Goal: Transaction & Acquisition: Download file/media

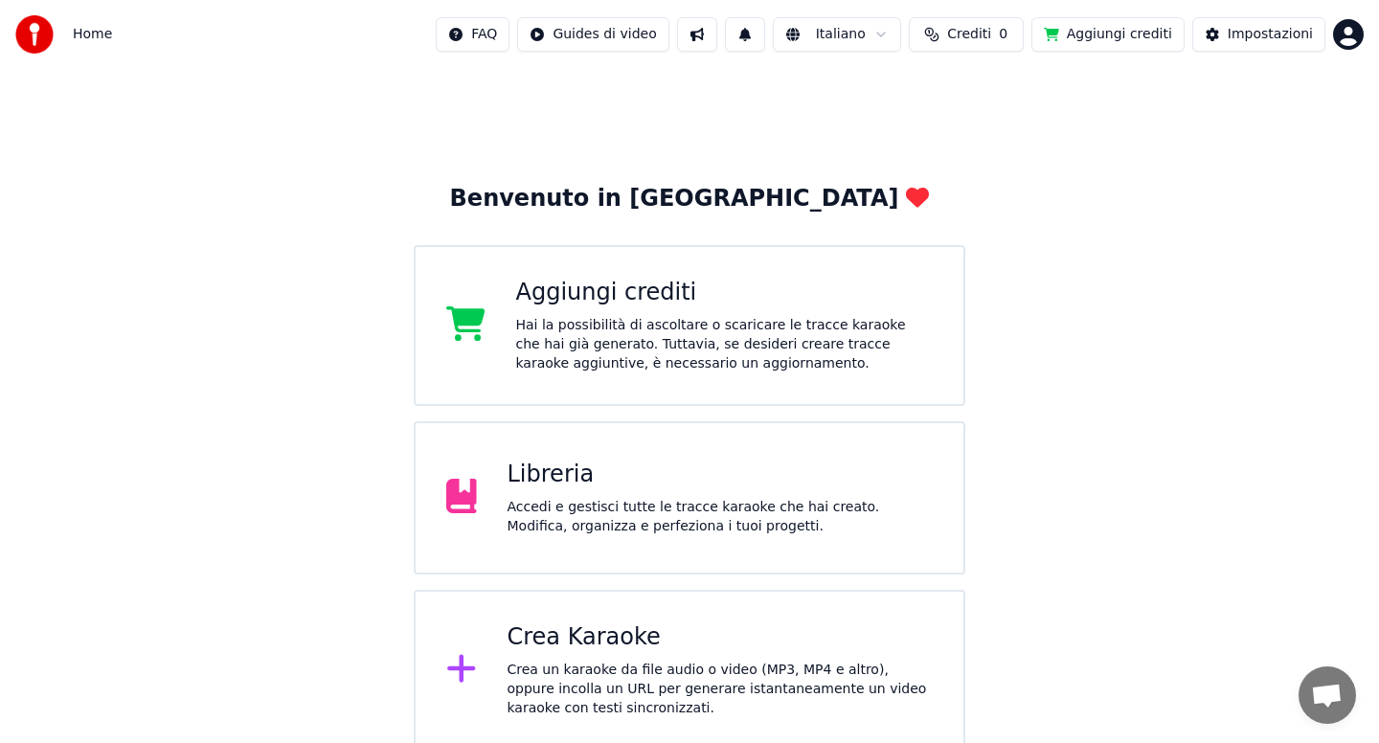
click at [668, 502] on div "Accedi e gestisci tutte le tracce karaoke che hai creato. Modifica, organizza e…" at bounding box center [721, 517] width 426 height 38
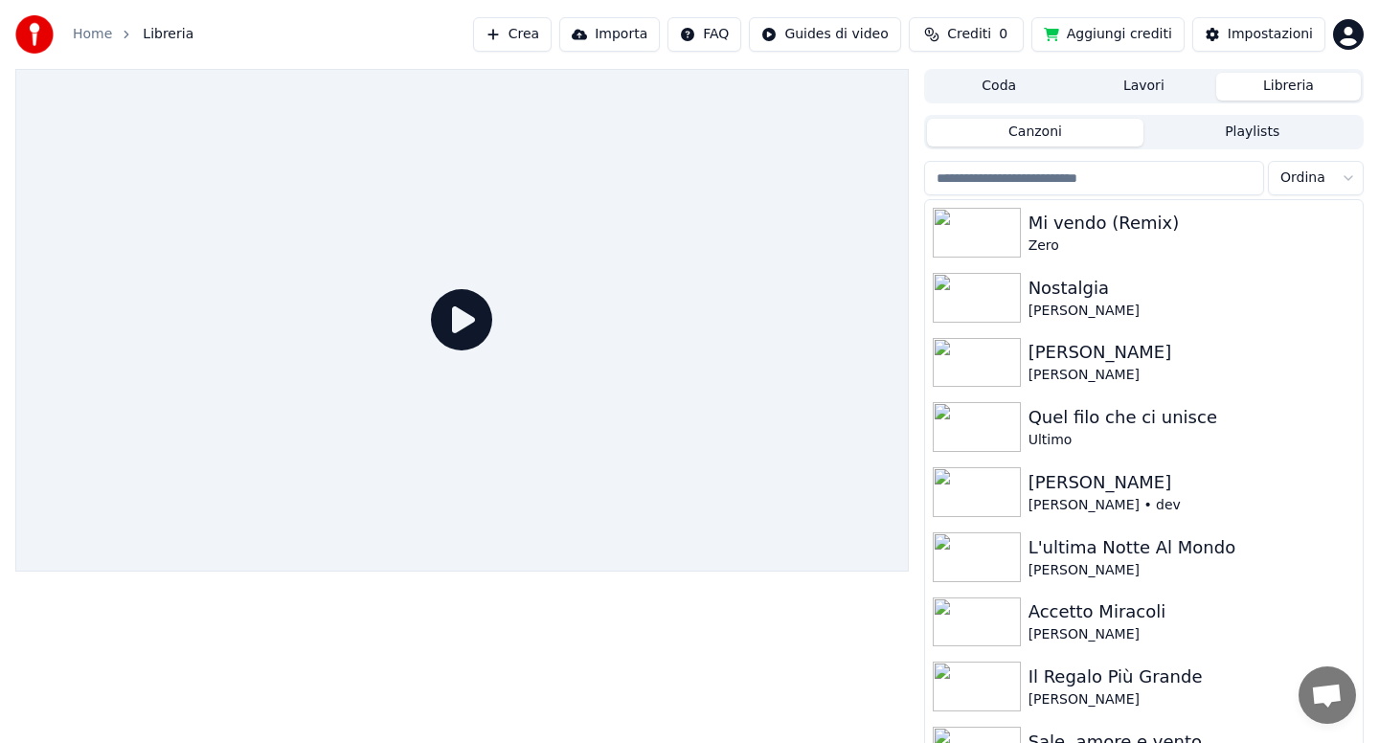
click at [1028, 182] on input "search" at bounding box center [1094, 178] width 340 height 34
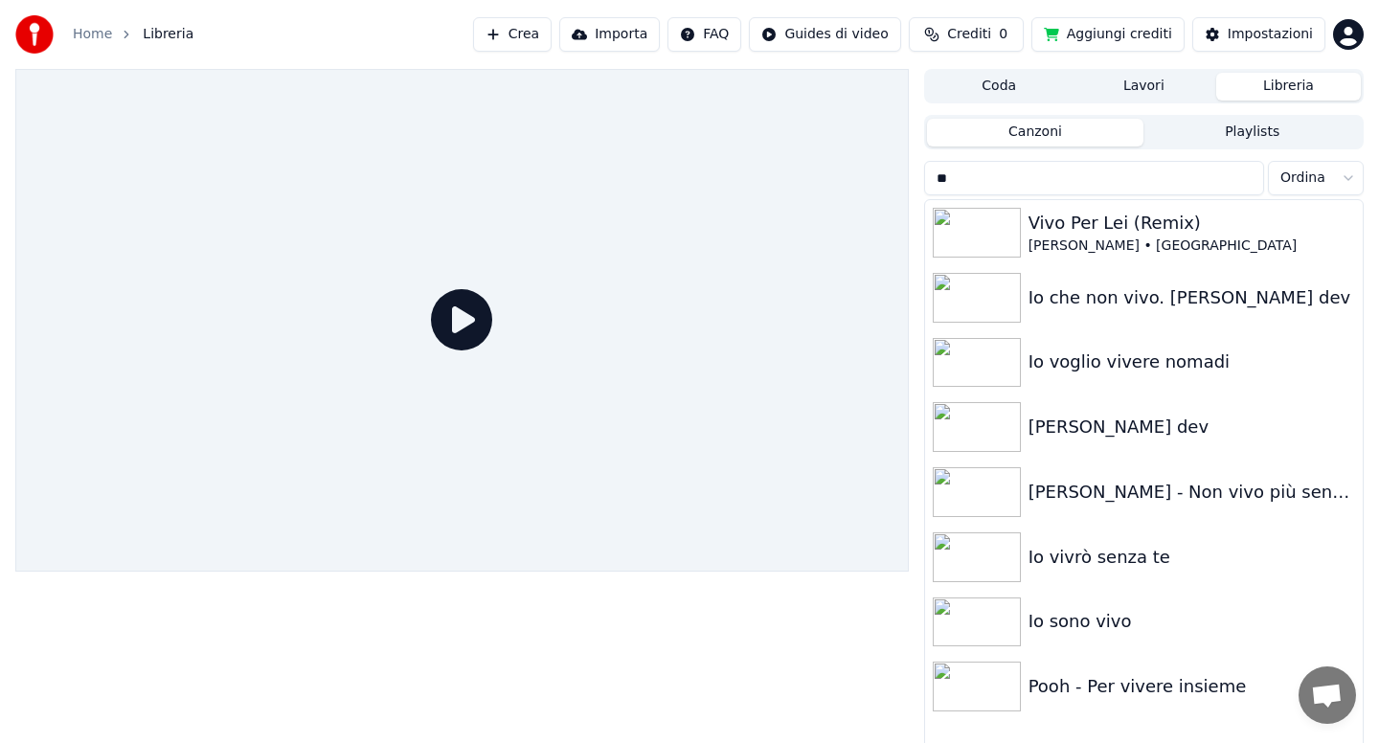
type input "*"
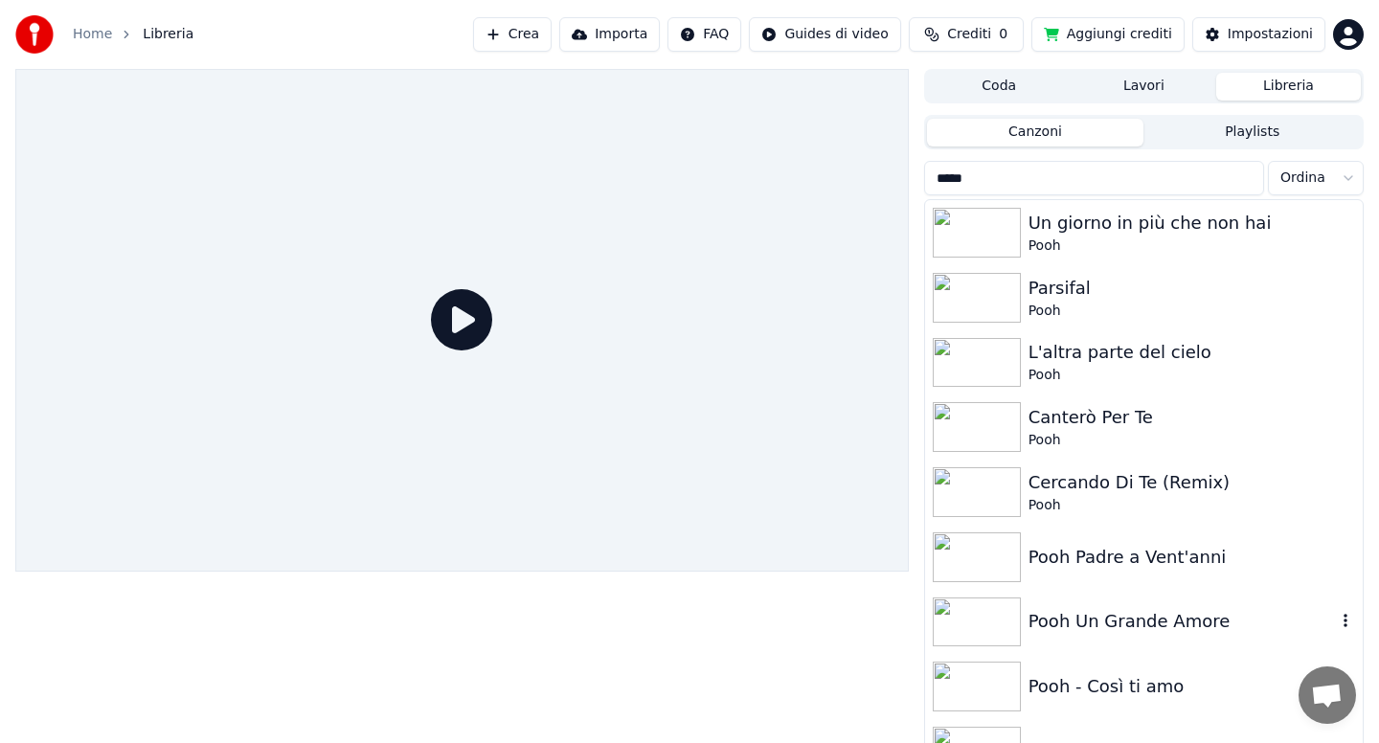
click at [1104, 608] on div "Pooh Un Grande Amore" at bounding box center [1182, 621] width 307 height 27
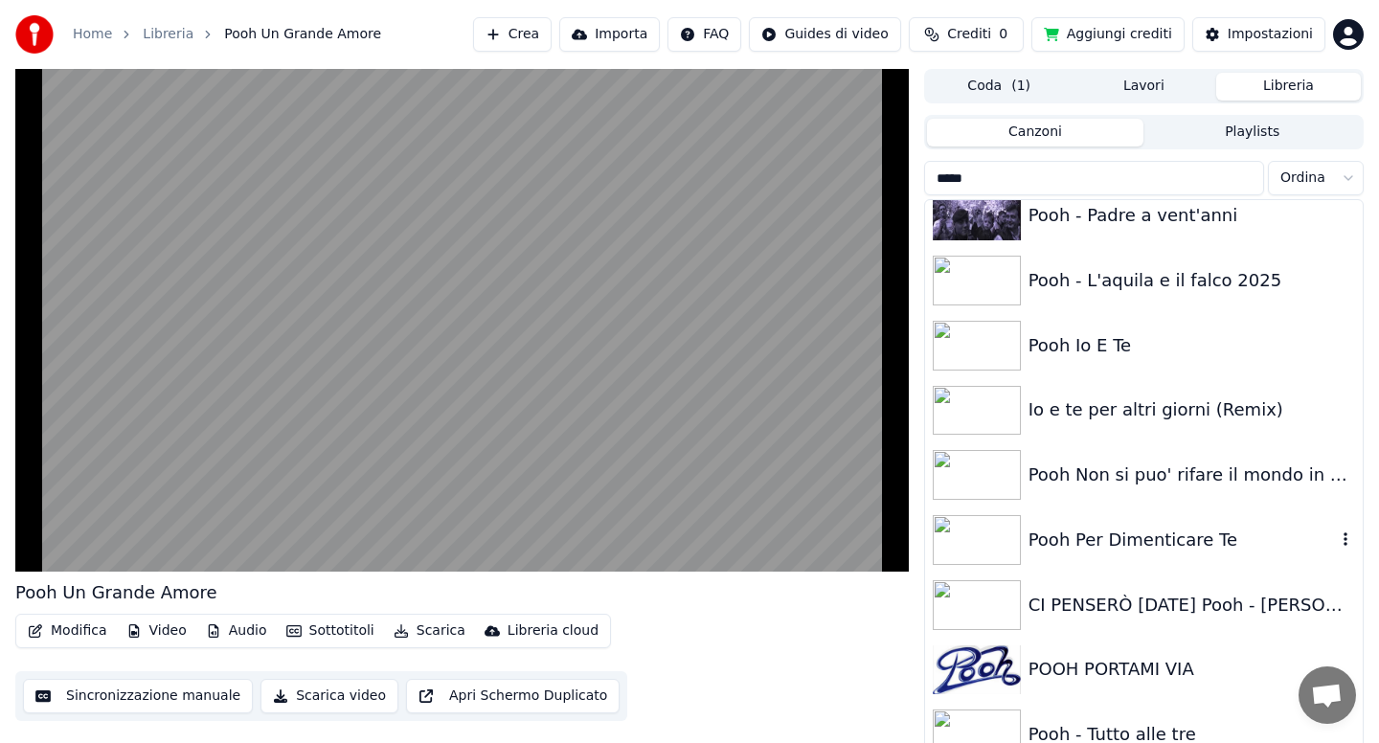
scroll to position [1993, 0]
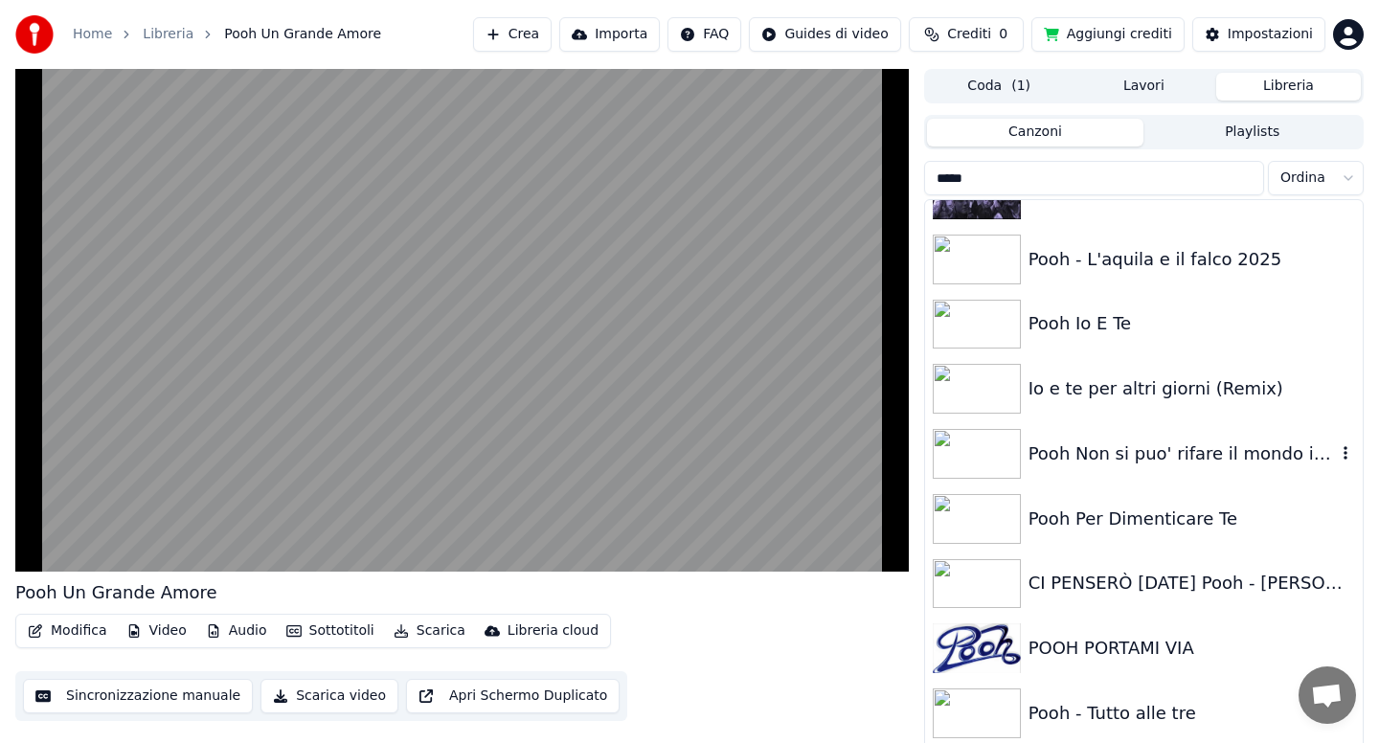
click at [1121, 466] on div "Pooh Non si puo' rifare il mondo in due" at bounding box center [1182, 454] width 307 height 27
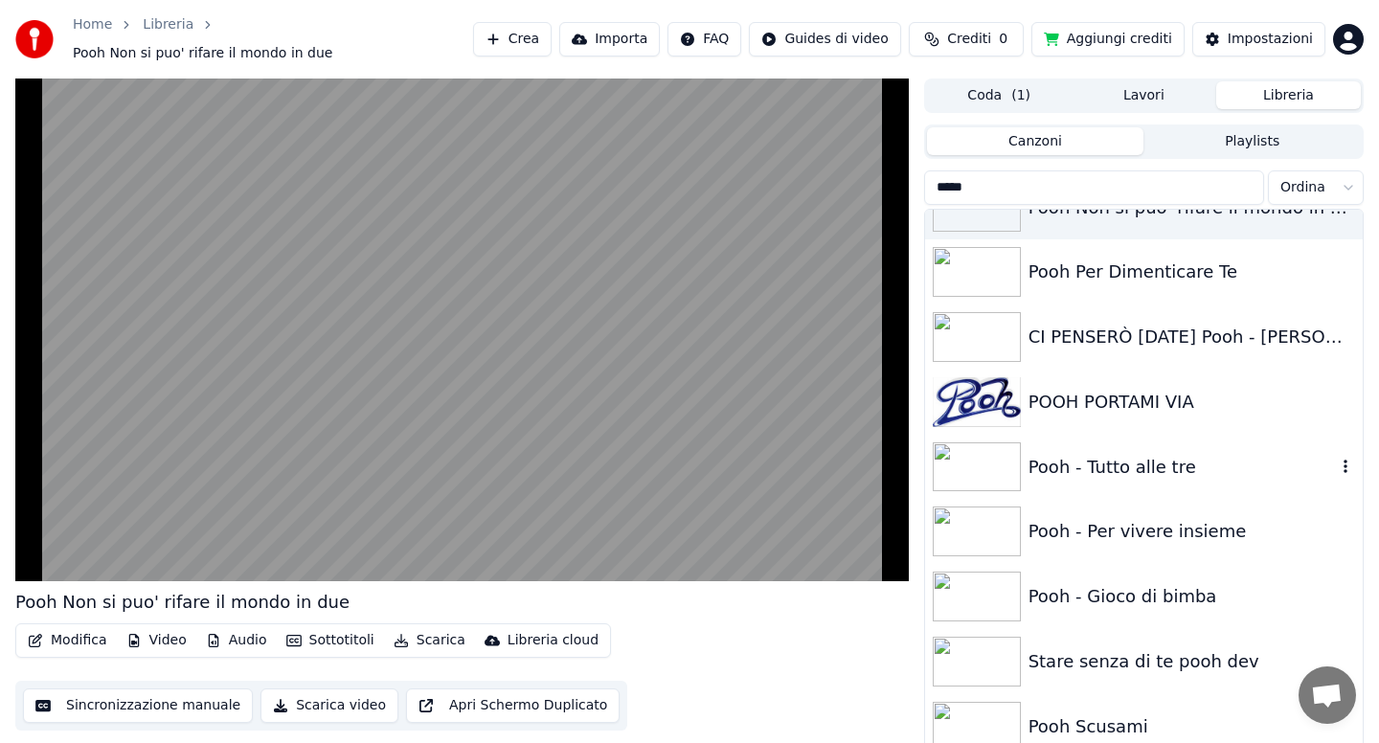
scroll to position [2261, 0]
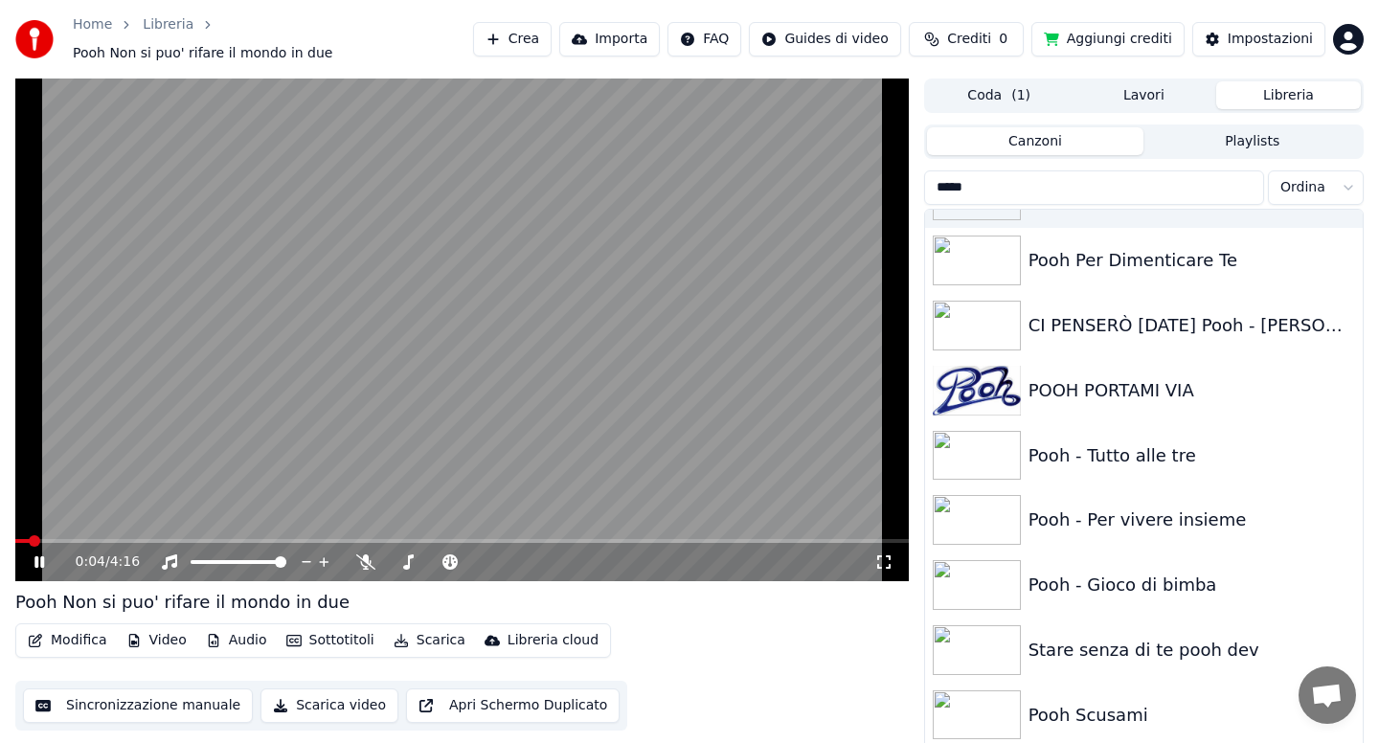
click at [30, 539] on span at bounding box center [22, 541] width 14 height 4
click at [191, 539] on span at bounding box center [462, 541] width 894 height 4
click at [1087, 463] on div "Pooh - Tutto alle tre" at bounding box center [1144, 455] width 438 height 65
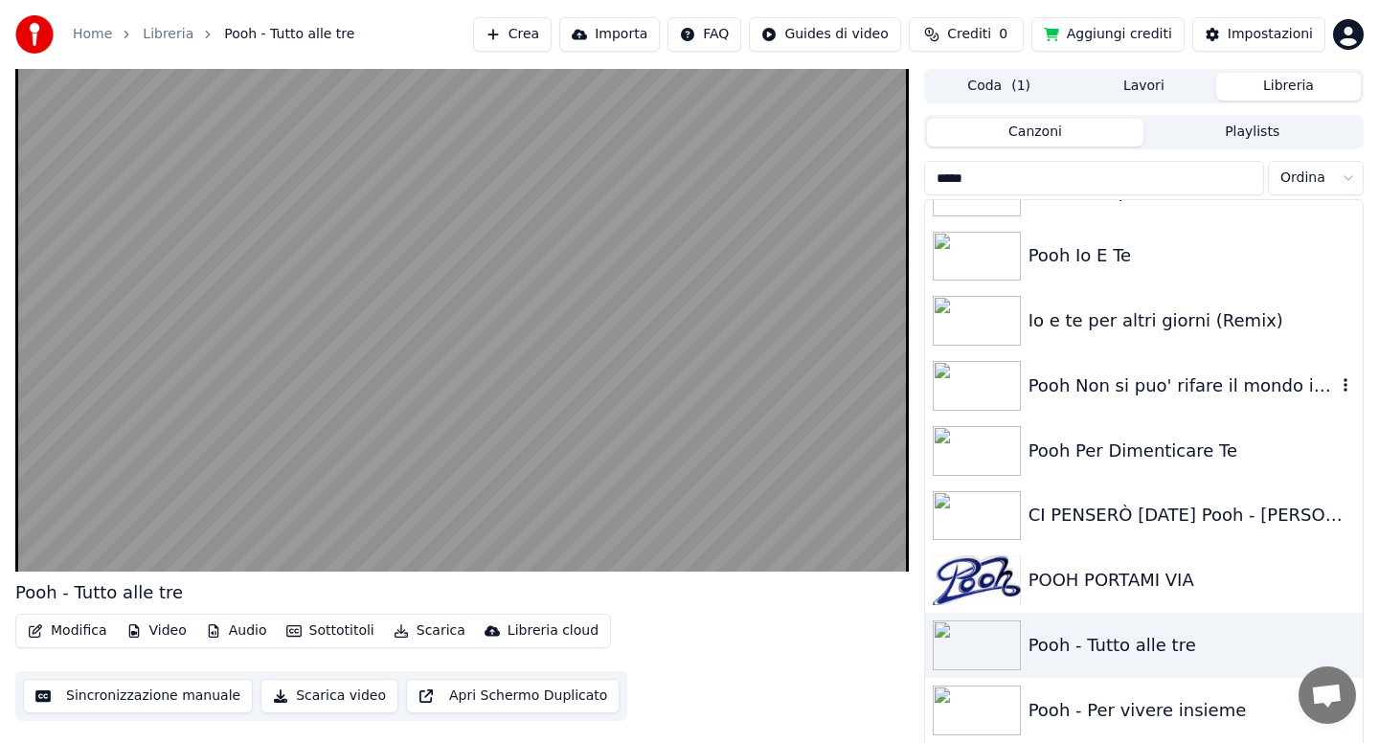
scroll to position [2069, 0]
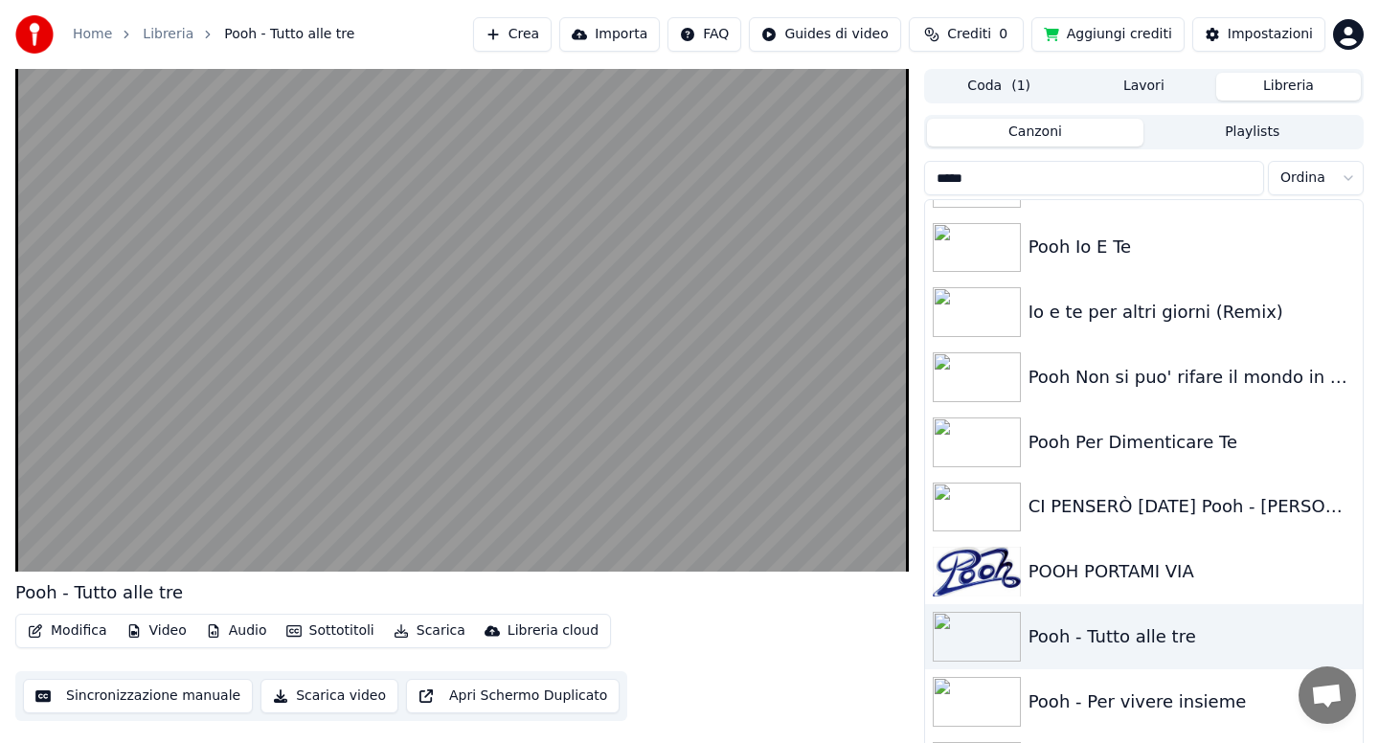
click at [997, 177] on input "****" at bounding box center [1094, 178] width 340 height 34
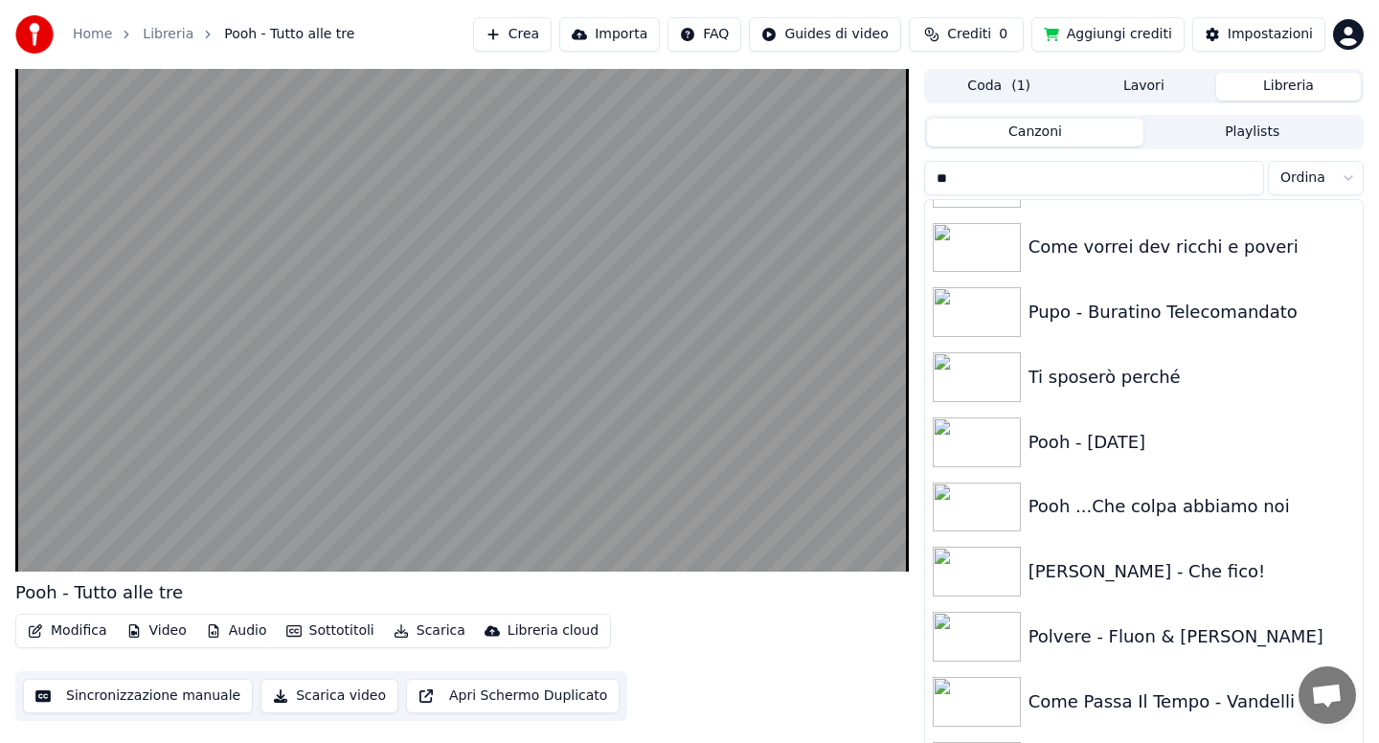
type input "*"
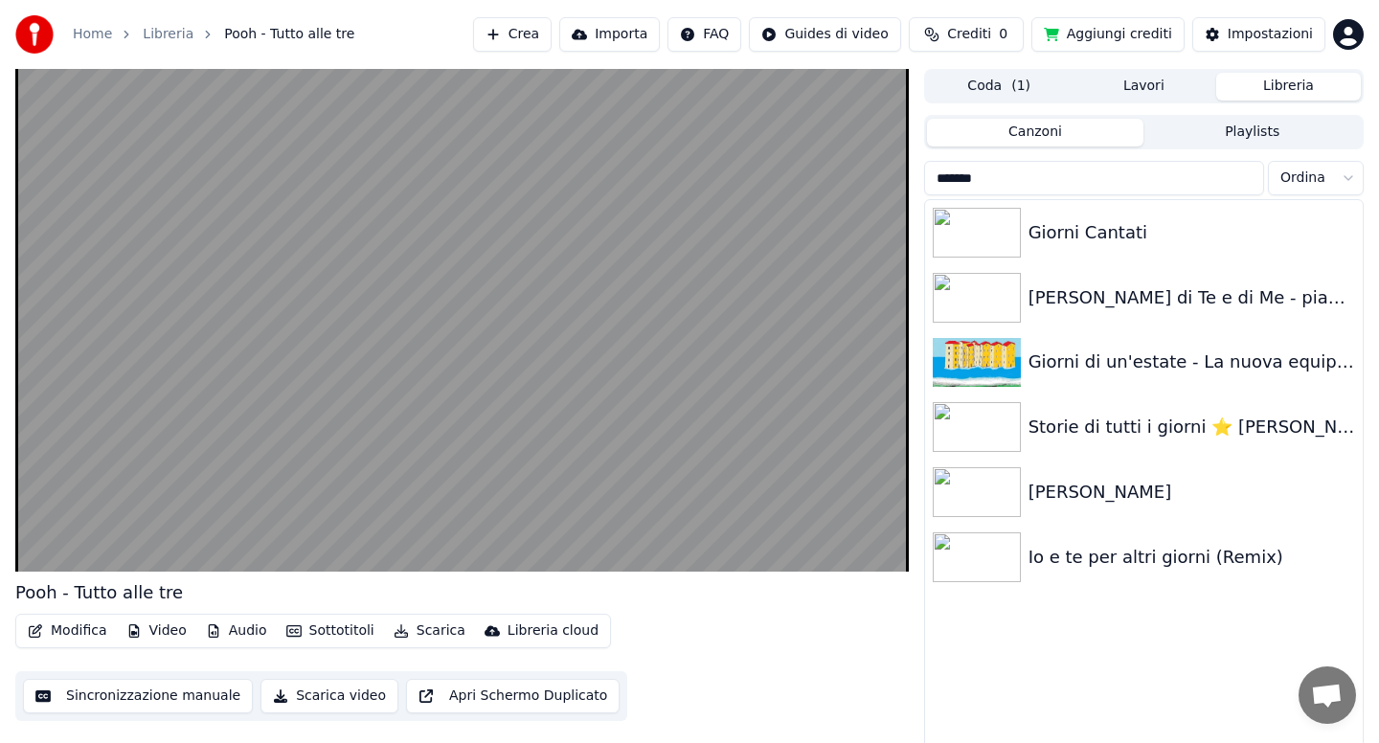
scroll to position [0, 0]
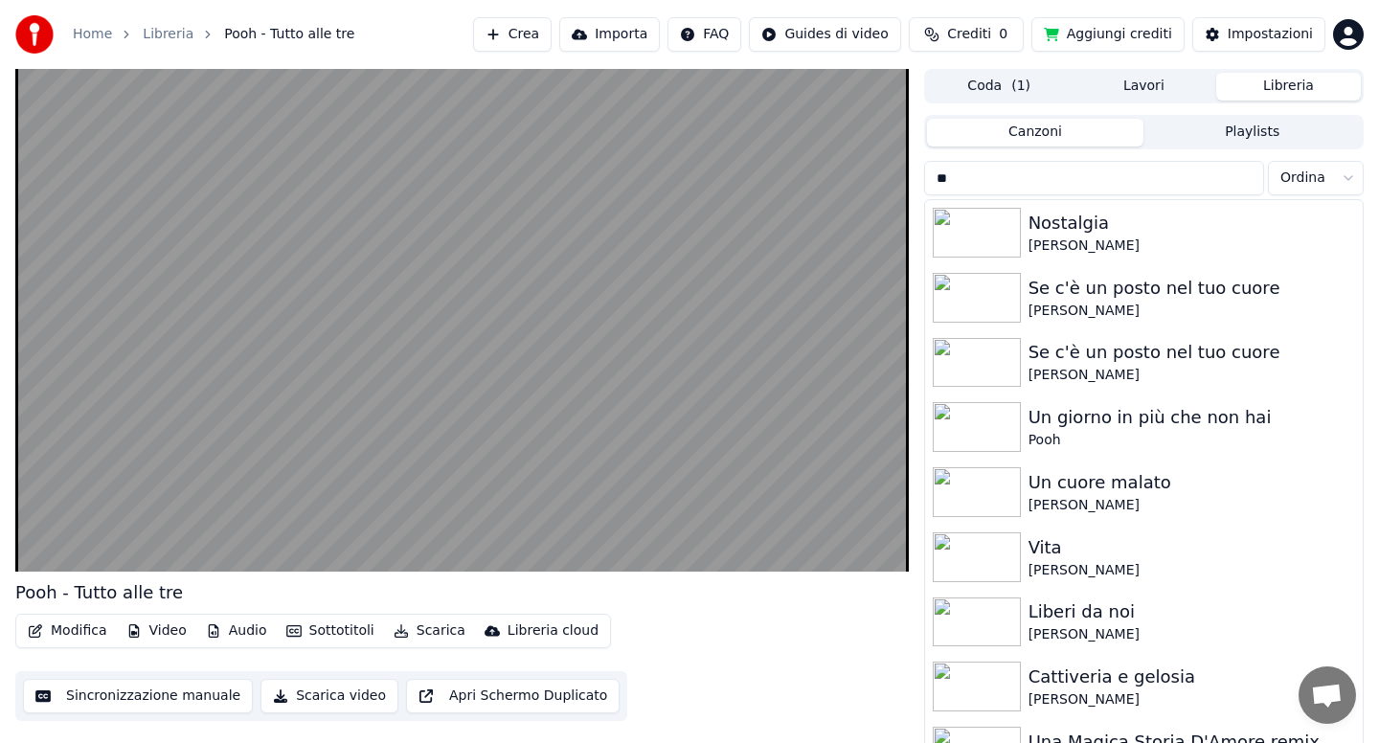
type input "*"
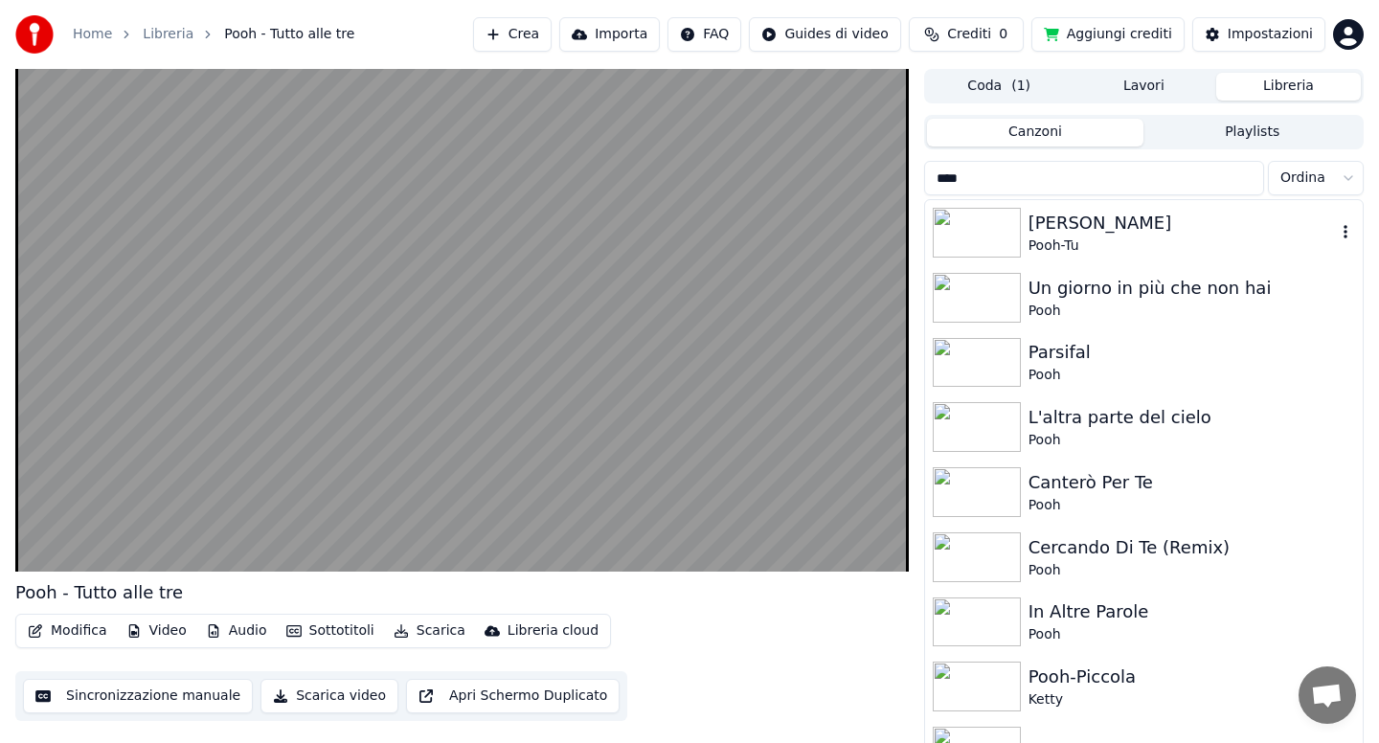
type input "****"
click at [1045, 242] on div "Pooh-Tu" at bounding box center [1182, 246] width 307 height 19
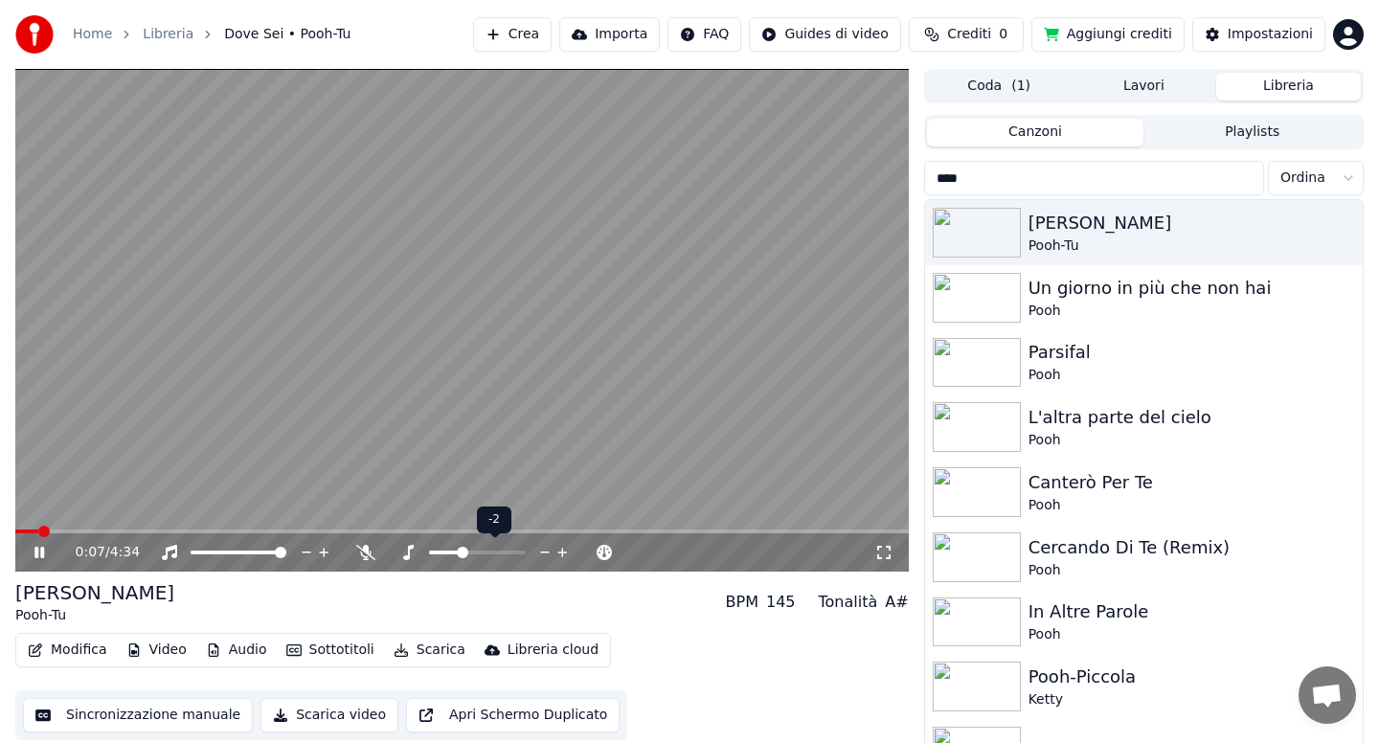
click at [462, 551] on span at bounding box center [462, 552] width 11 height 11
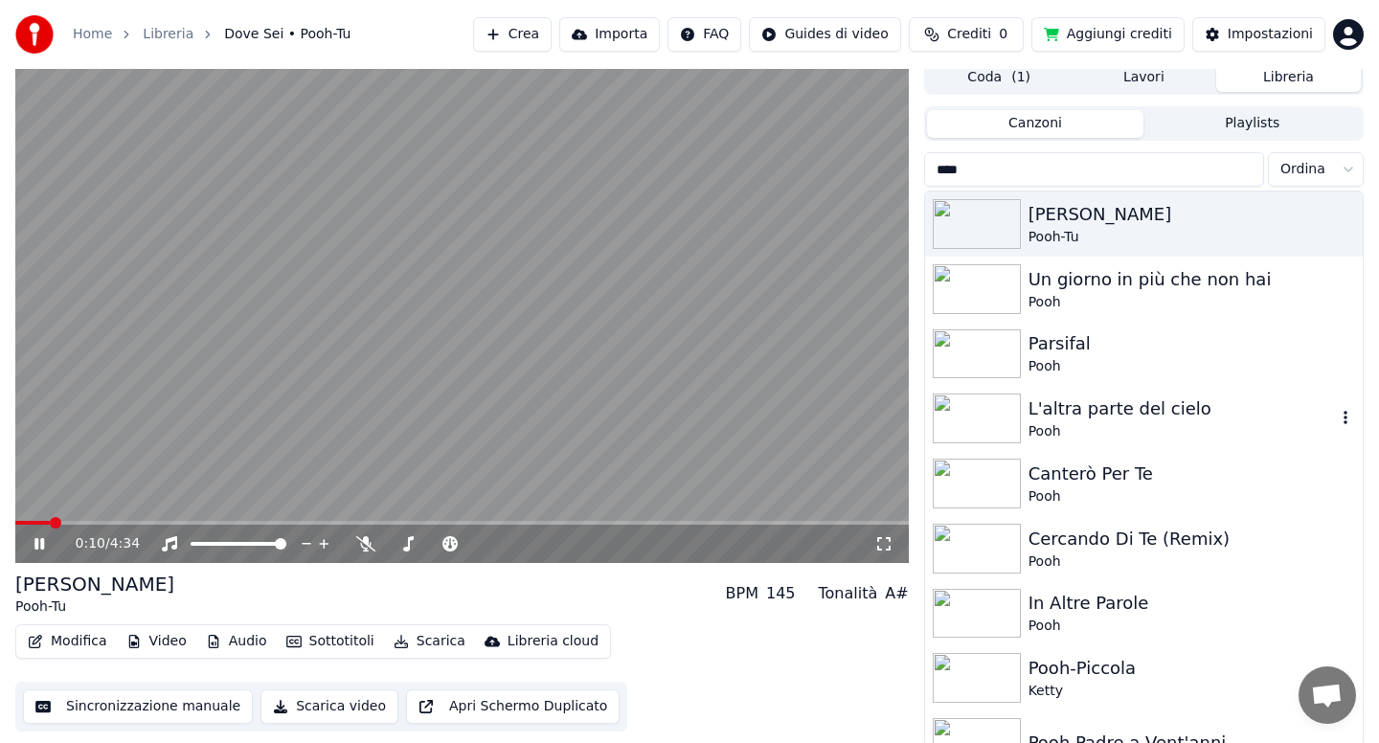
scroll to position [13, 0]
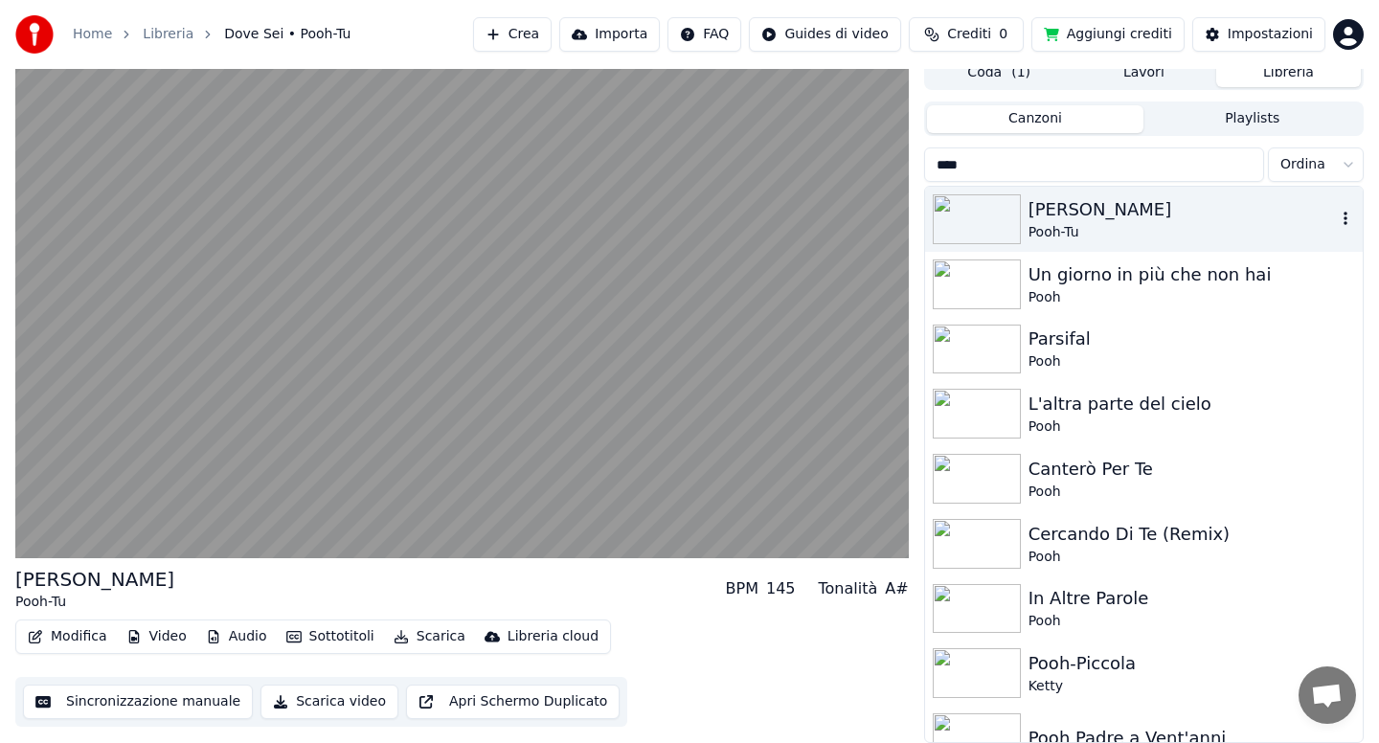
click at [1116, 229] on div "Pooh-Tu" at bounding box center [1182, 232] width 307 height 19
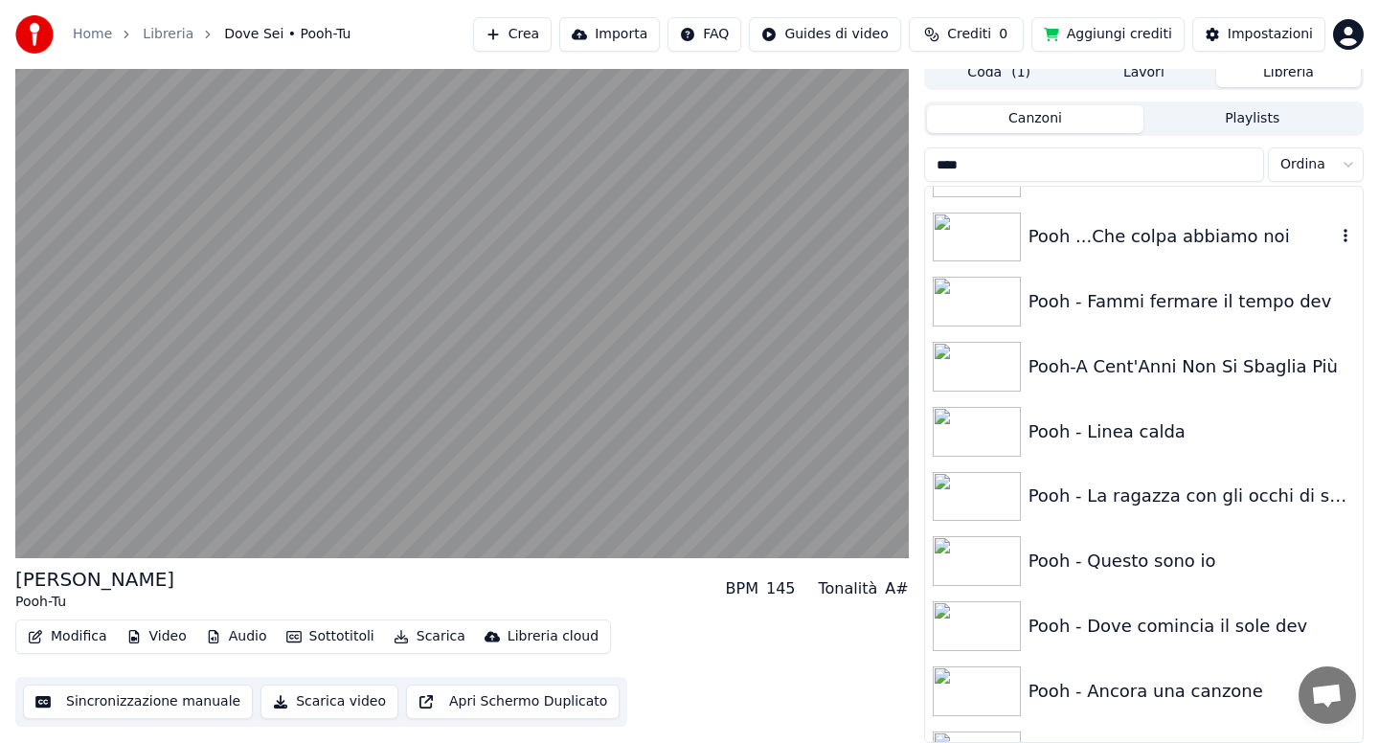
scroll to position [920, 0]
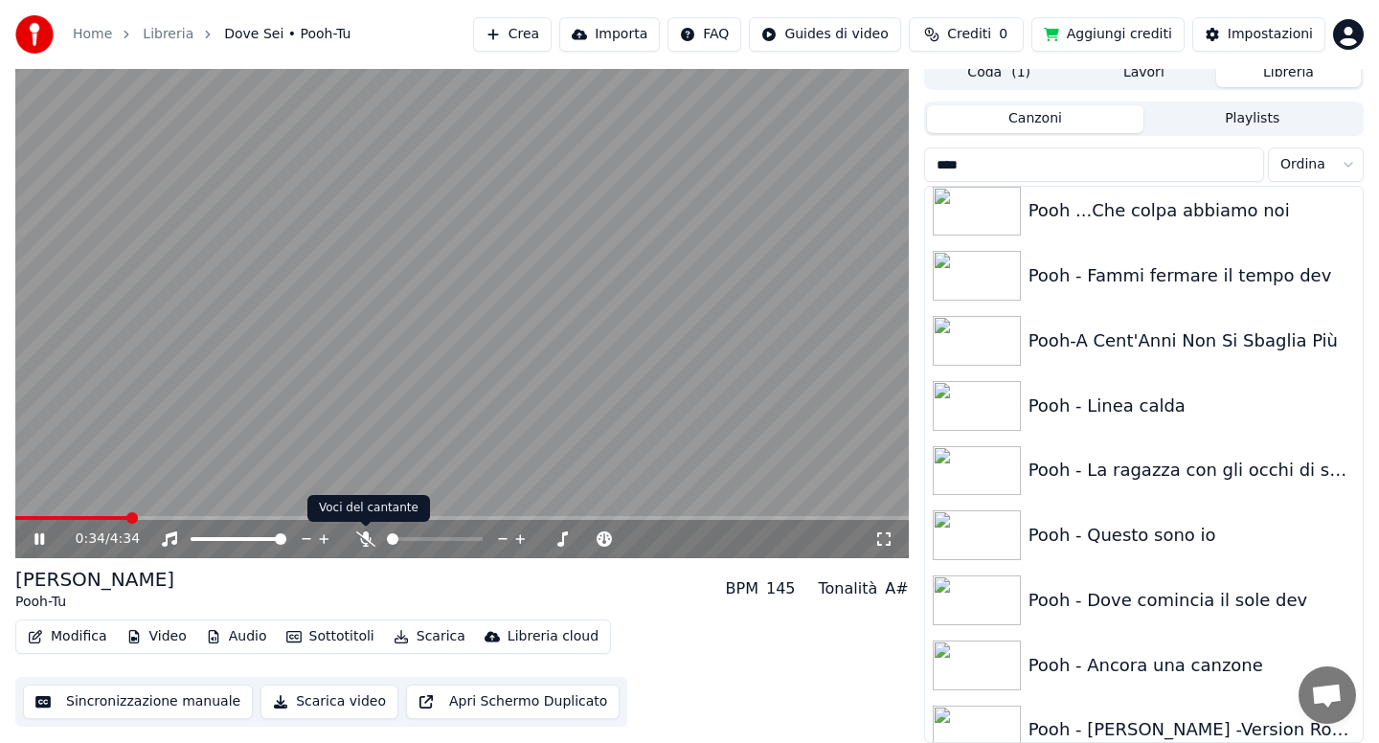
click at [371, 543] on icon at bounding box center [365, 539] width 19 height 15
click at [422, 636] on button "Scarica" at bounding box center [429, 637] width 87 height 27
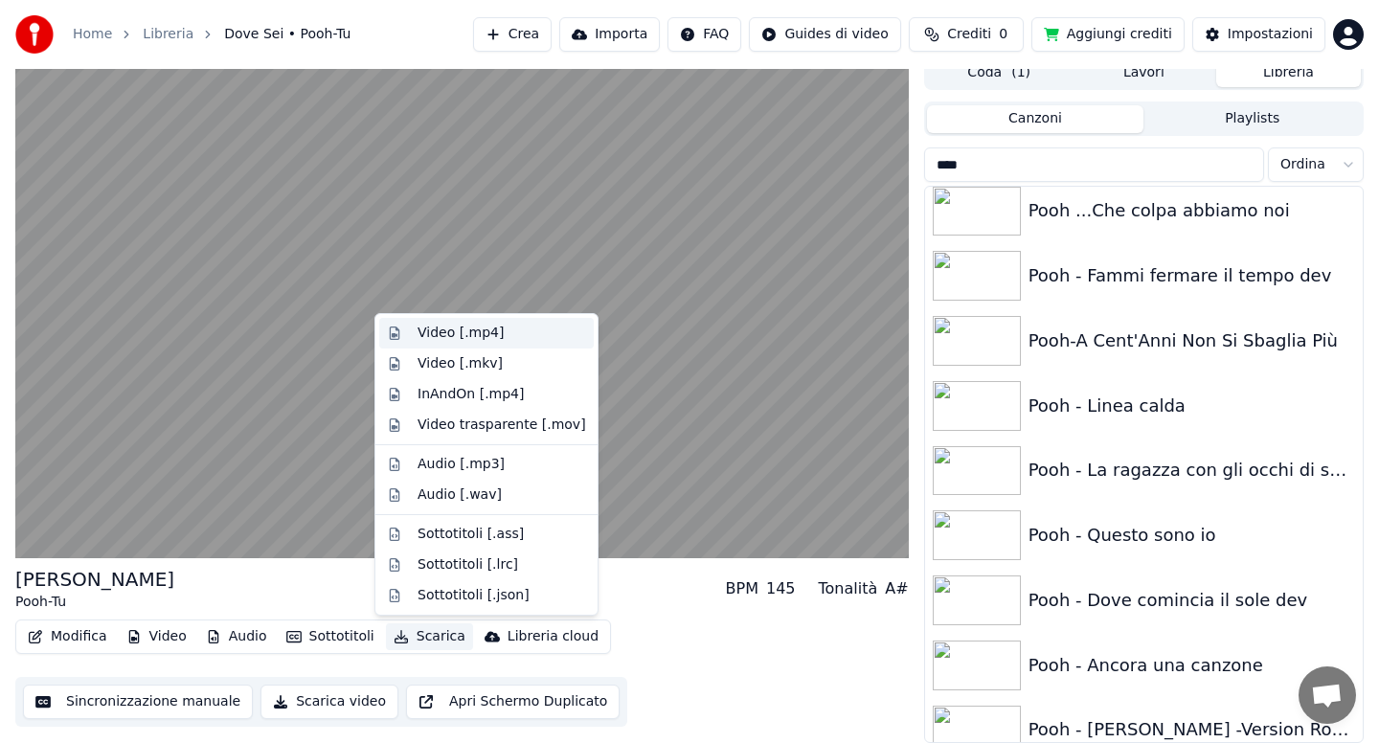
click at [449, 330] on div "Video [.mp4]" at bounding box center [461, 333] width 86 height 19
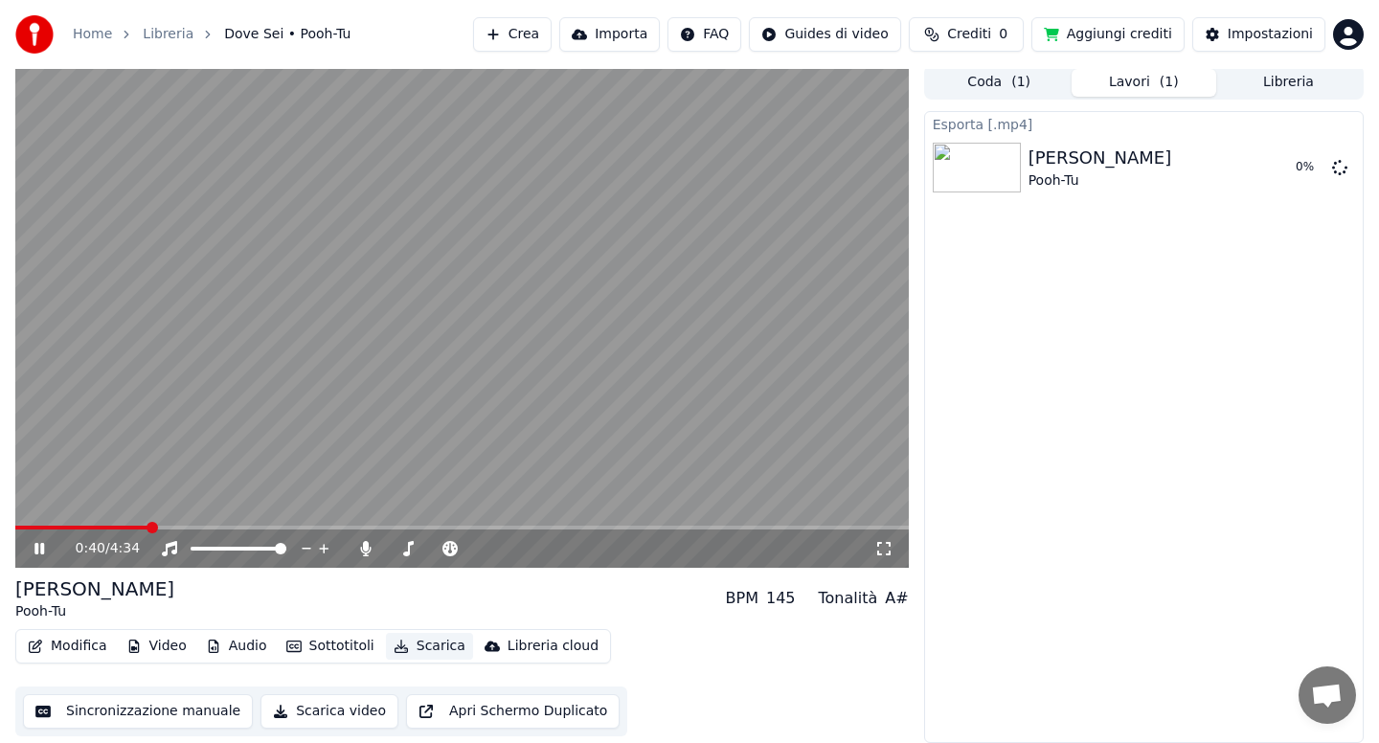
scroll to position [4, 0]
click at [132, 526] on span at bounding box center [90, 528] width 151 height 4
click at [1264, 79] on button "Libreria" at bounding box center [1289, 83] width 145 height 28
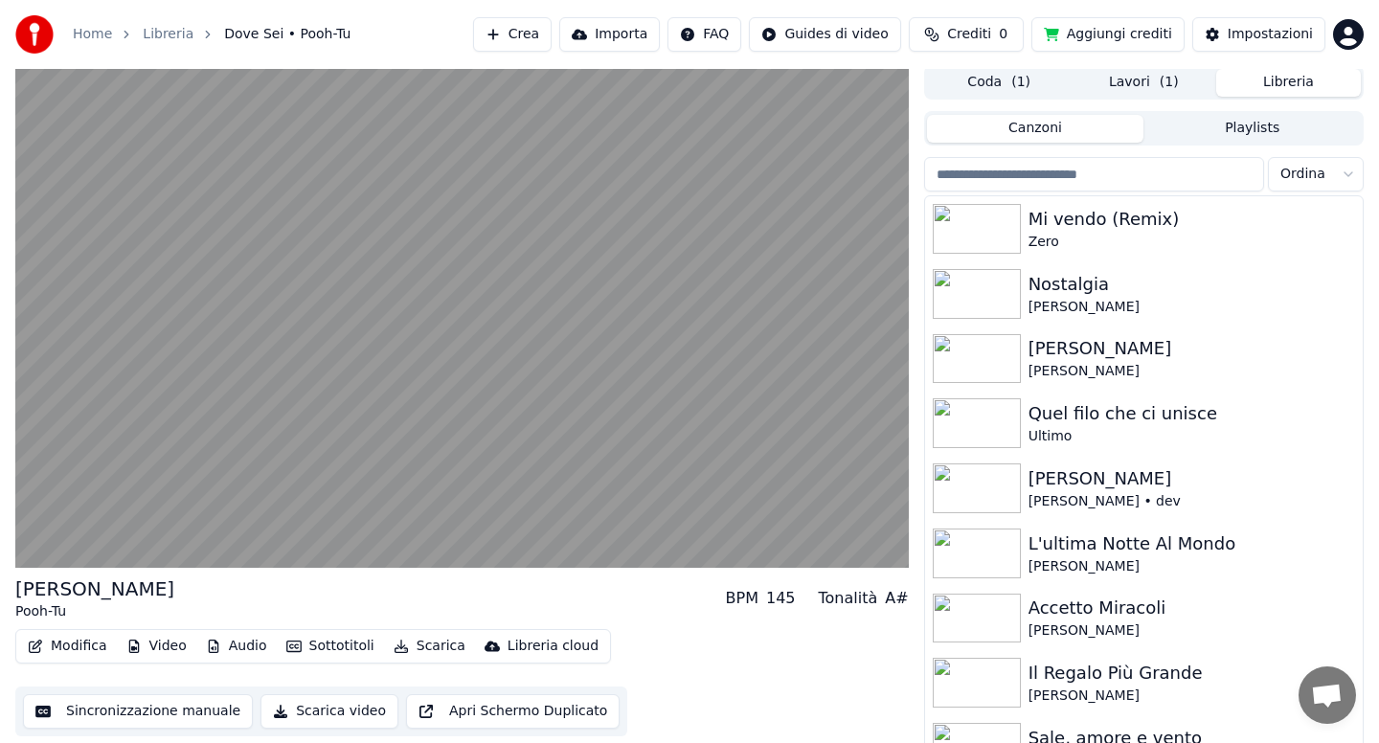
click at [1120, 172] on input "search" at bounding box center [1094, 174] width 340 height 34
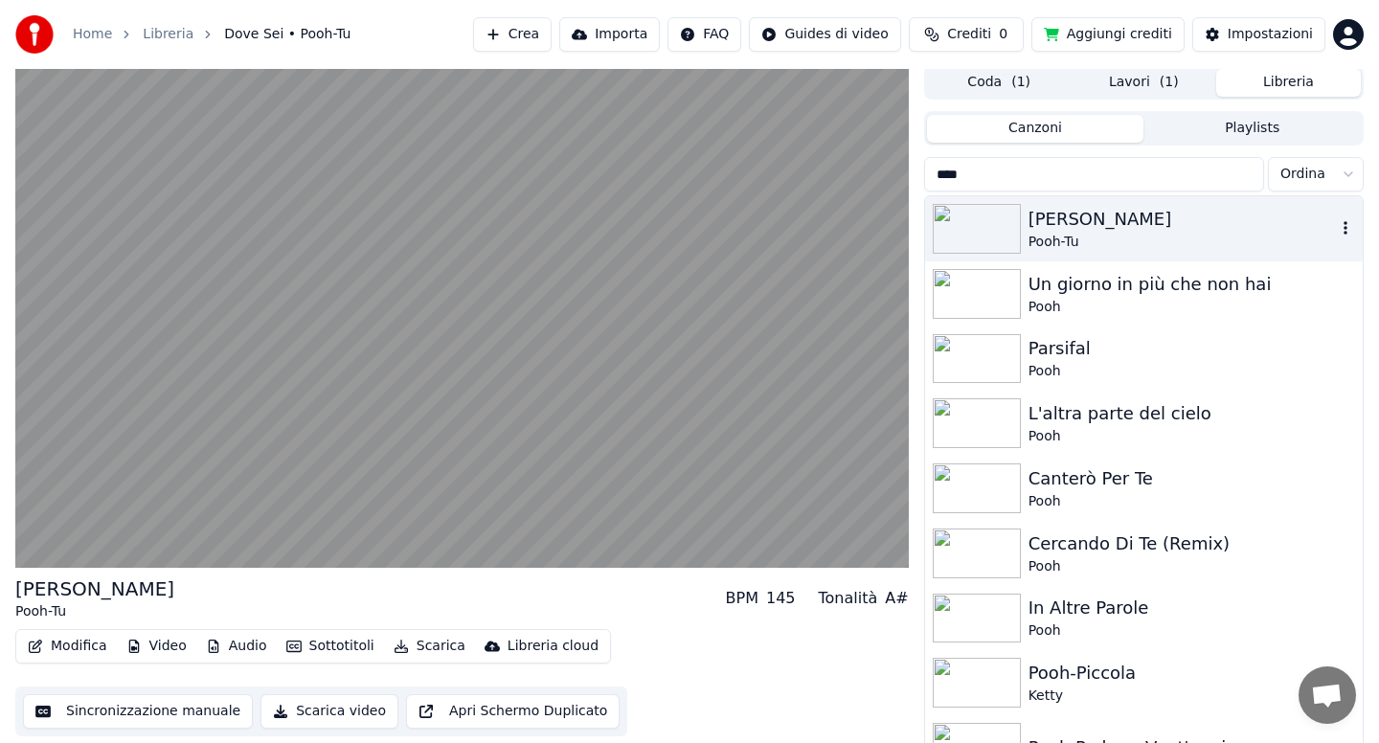
type input "****"
click at [1190, 236] on div "Pooh-Tu" at bounding box center [1182, 242] width 307 height 19
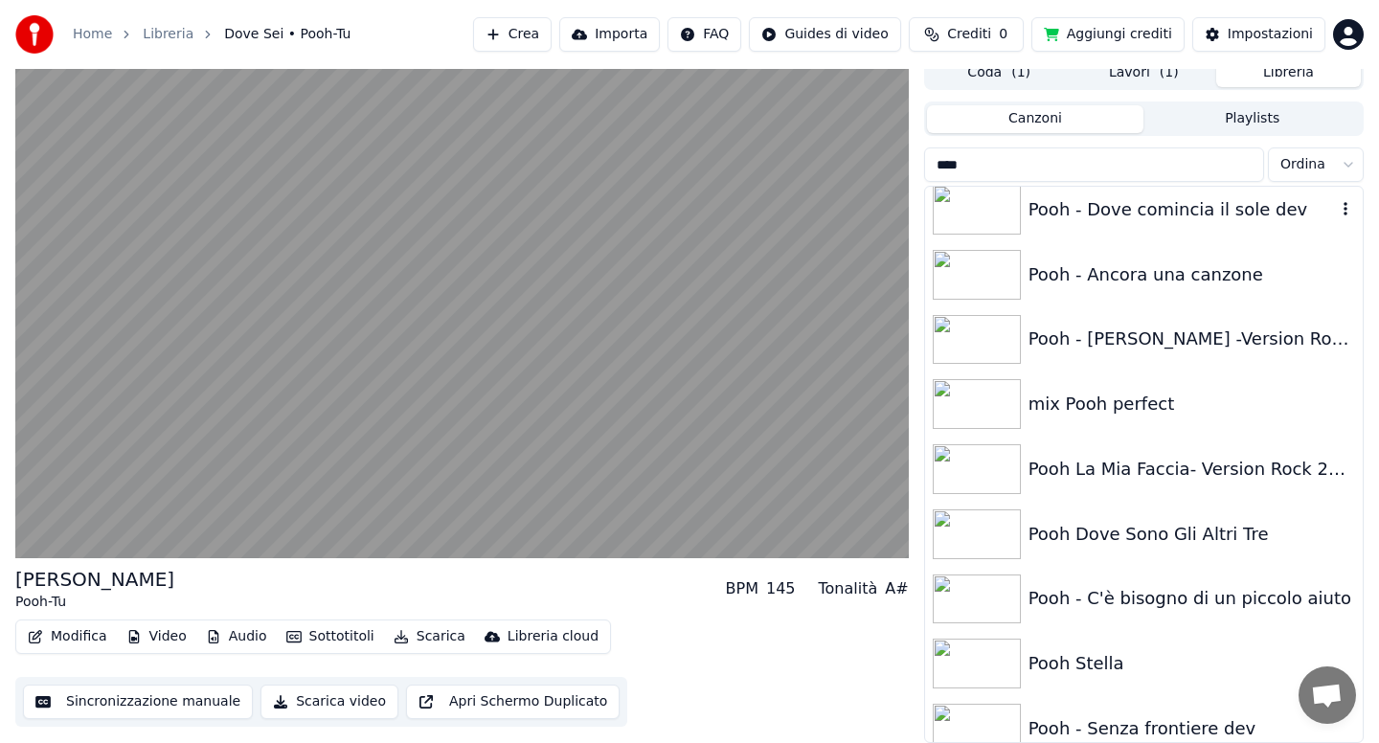
scroll to position [1273, 0]
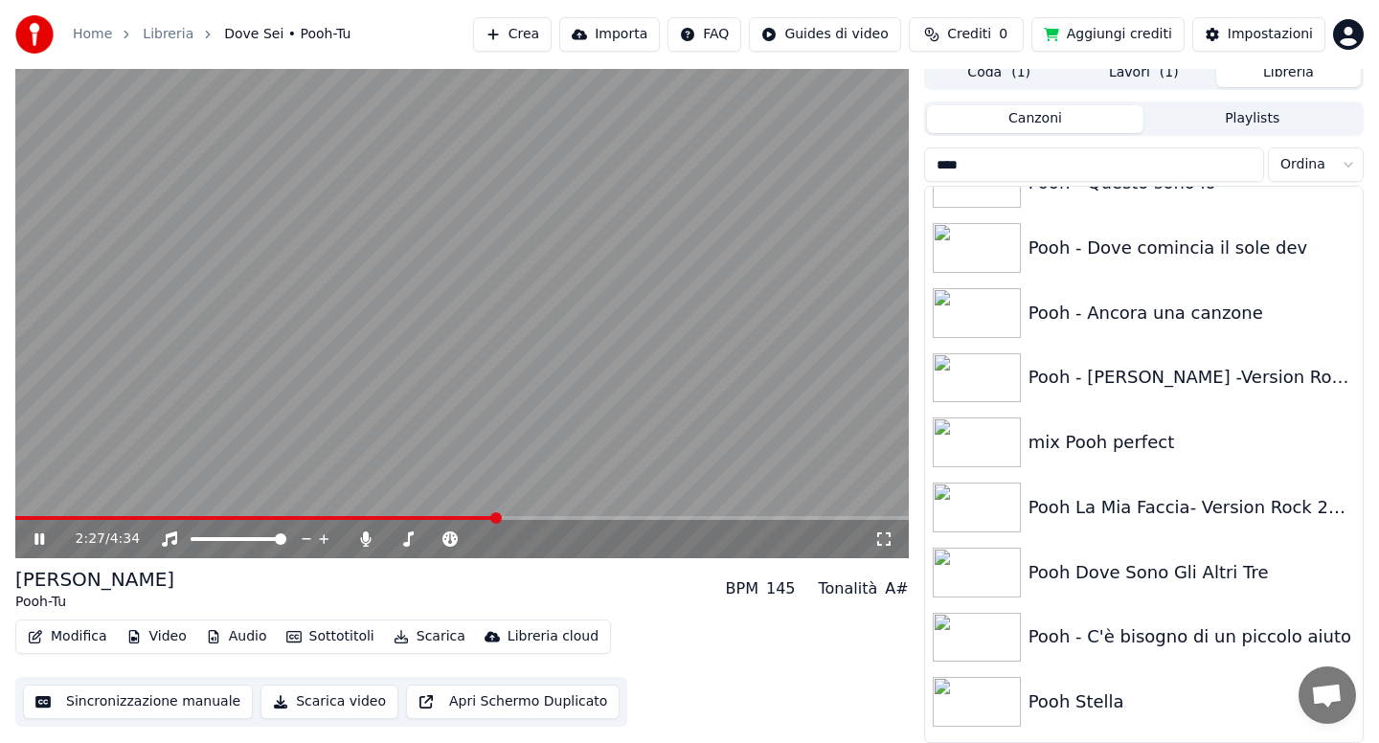
click at [1144, 78] on button "Lavori ( 1 )" at bounding box center [1144, 73] width 145 height 28
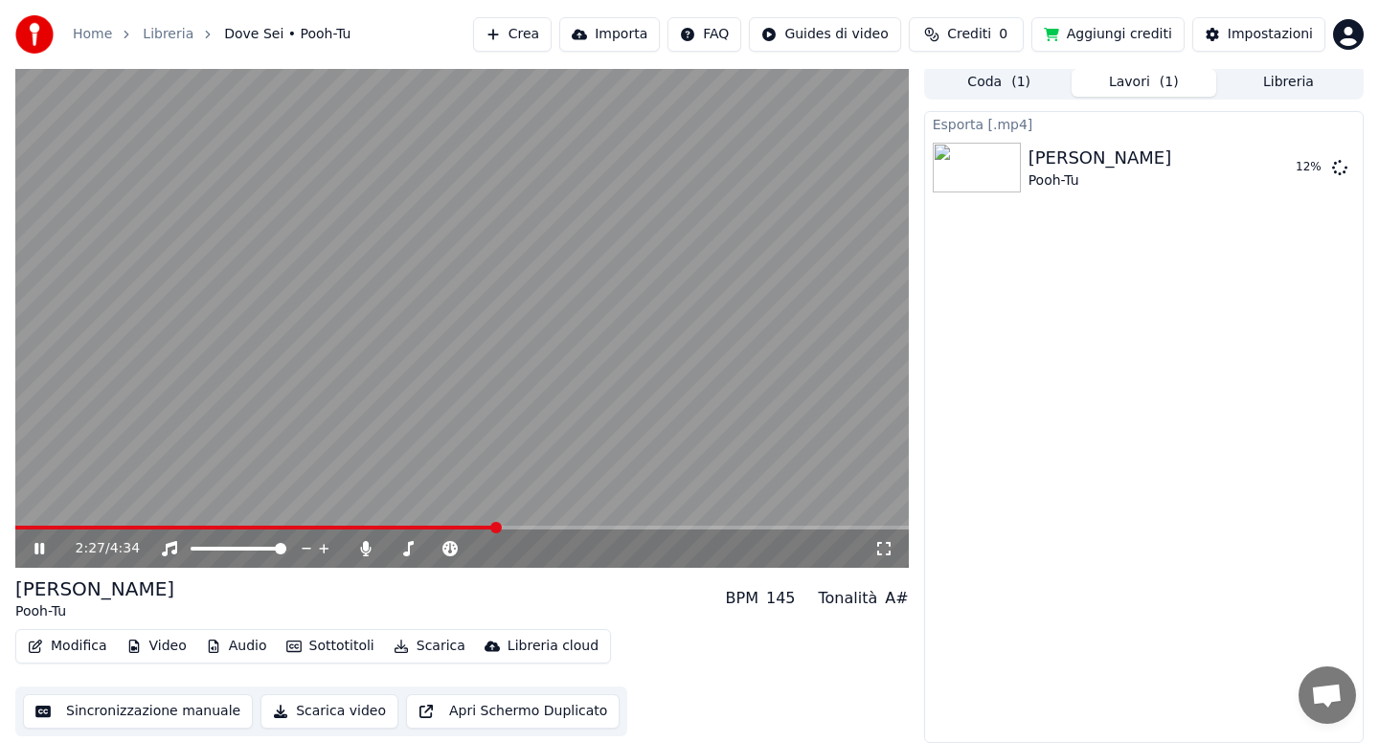
scroll to position [4, 0]
